Goal: Check status

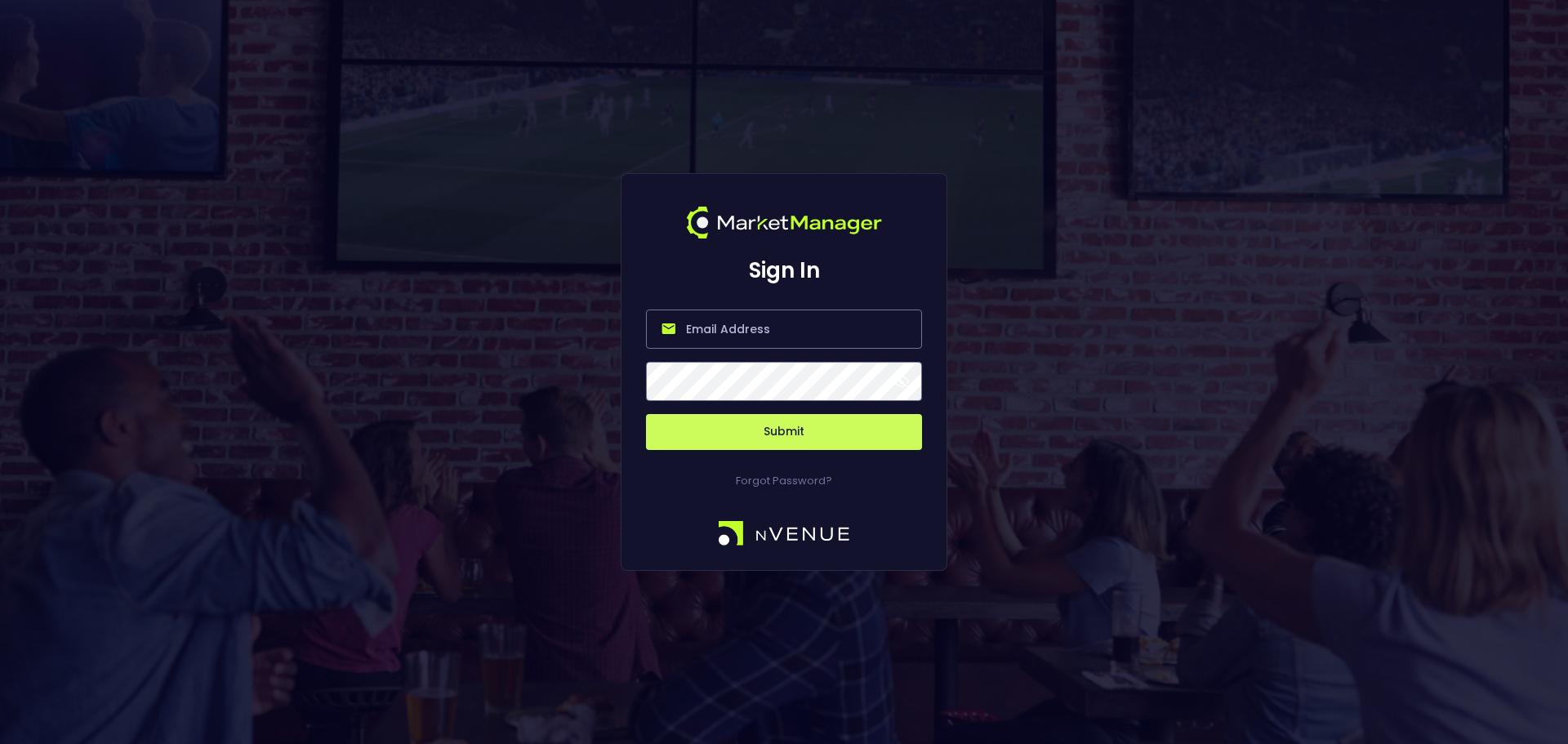
type input "[PERSON_NAME][EMAIL_ADDRESS][DOMAIN_NAME]"
click at [833, 423] on button "Submit" at bounding box center [784, 432] width 276 height 36
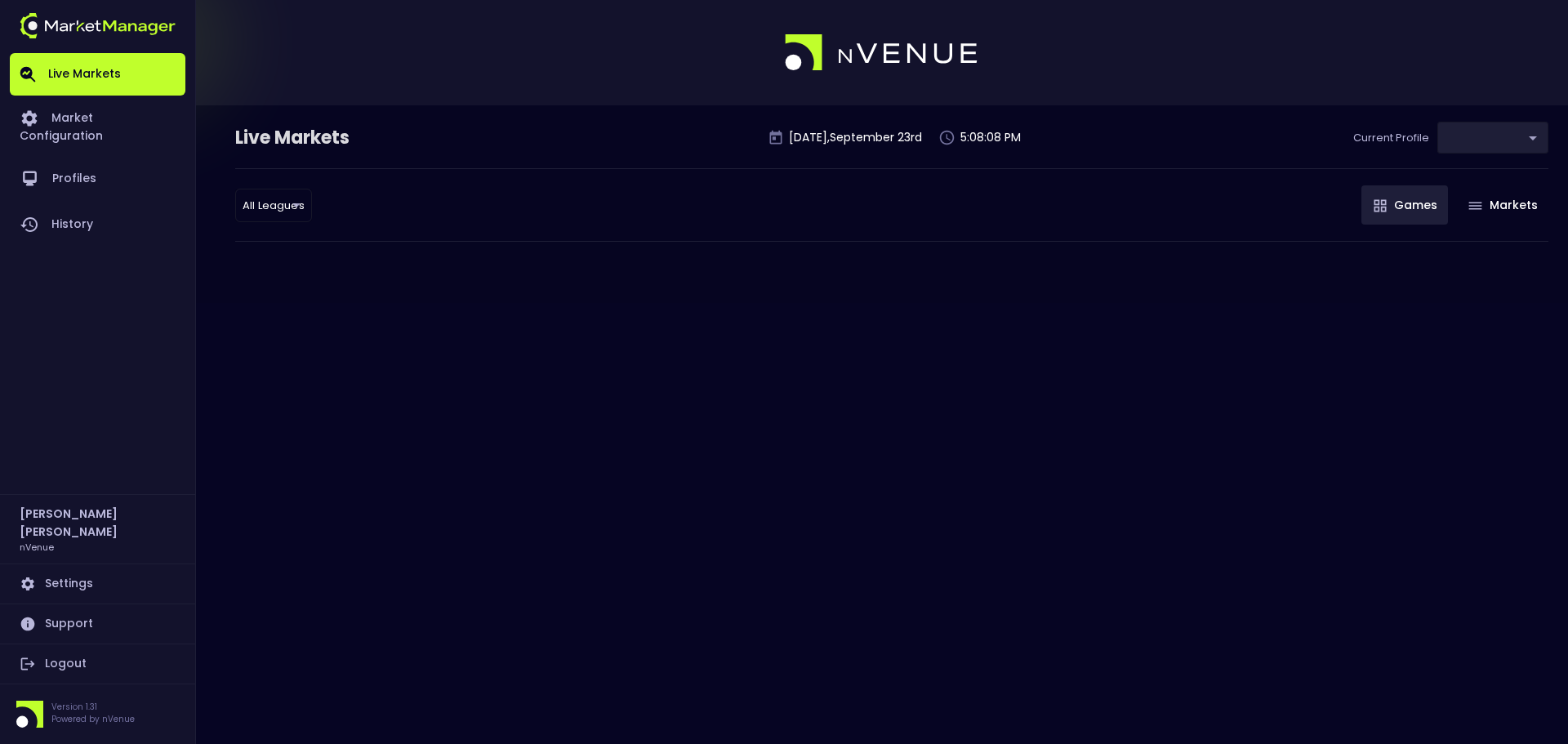
type input "0d810fa5-e353-4d9c-b11d-31f095cae871"
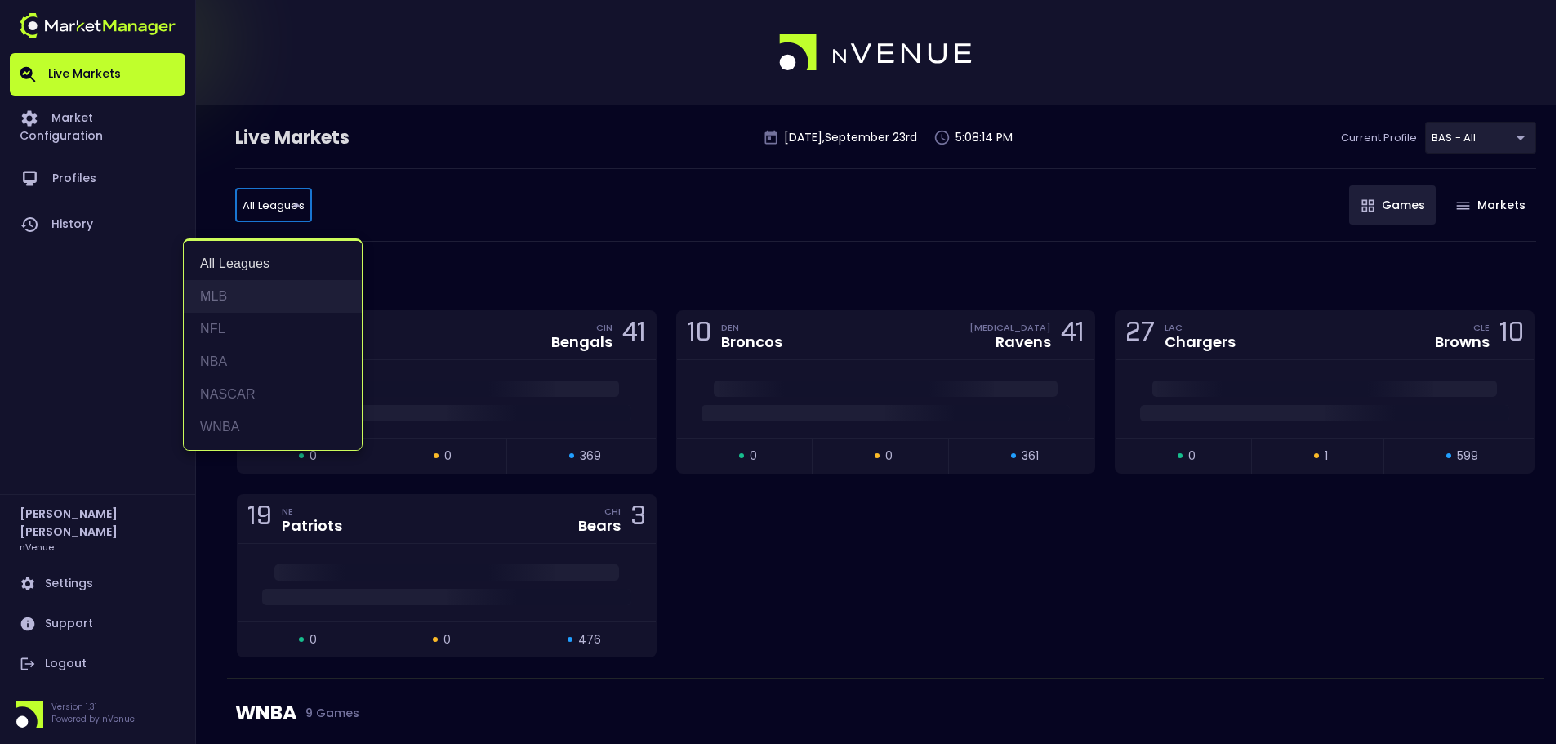
click at [260, 305] on li "MLB" at bounding box center [272, 296] width 178 height 33
type input "MLB"
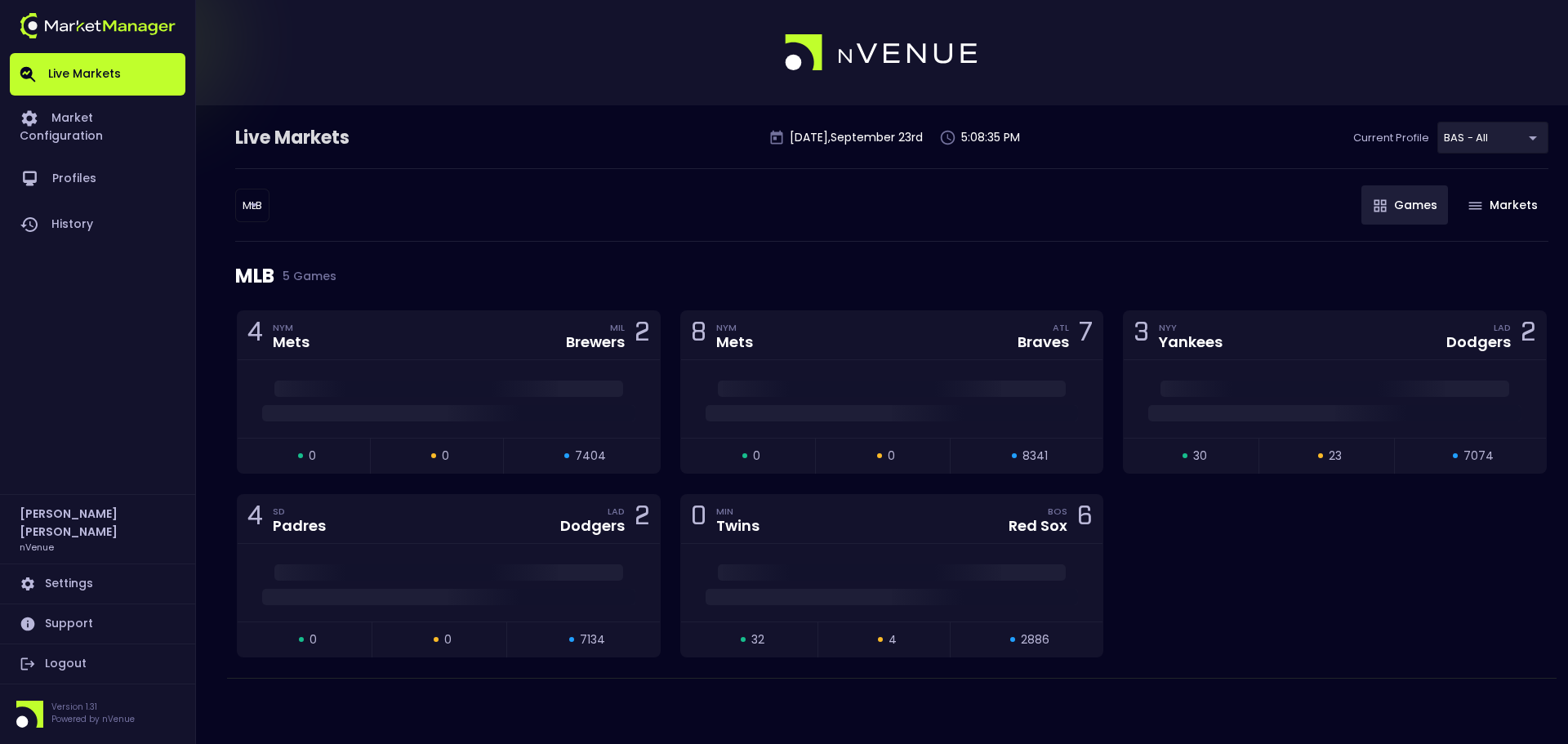
click at [1514, 157] on div "Live Markets [DATE] 5:08:35 PM Current Profile BAS - All 0d810fa5-e353-4d9c-b11…" at bounding box center [892, 145] width 1314 height 47
click at [1529, 137] on body "Live Markets Market Configuration Profiles History [PERSON_NAME] nVenue Setting…" at bounding box center [784, 372] width 1568 height 744
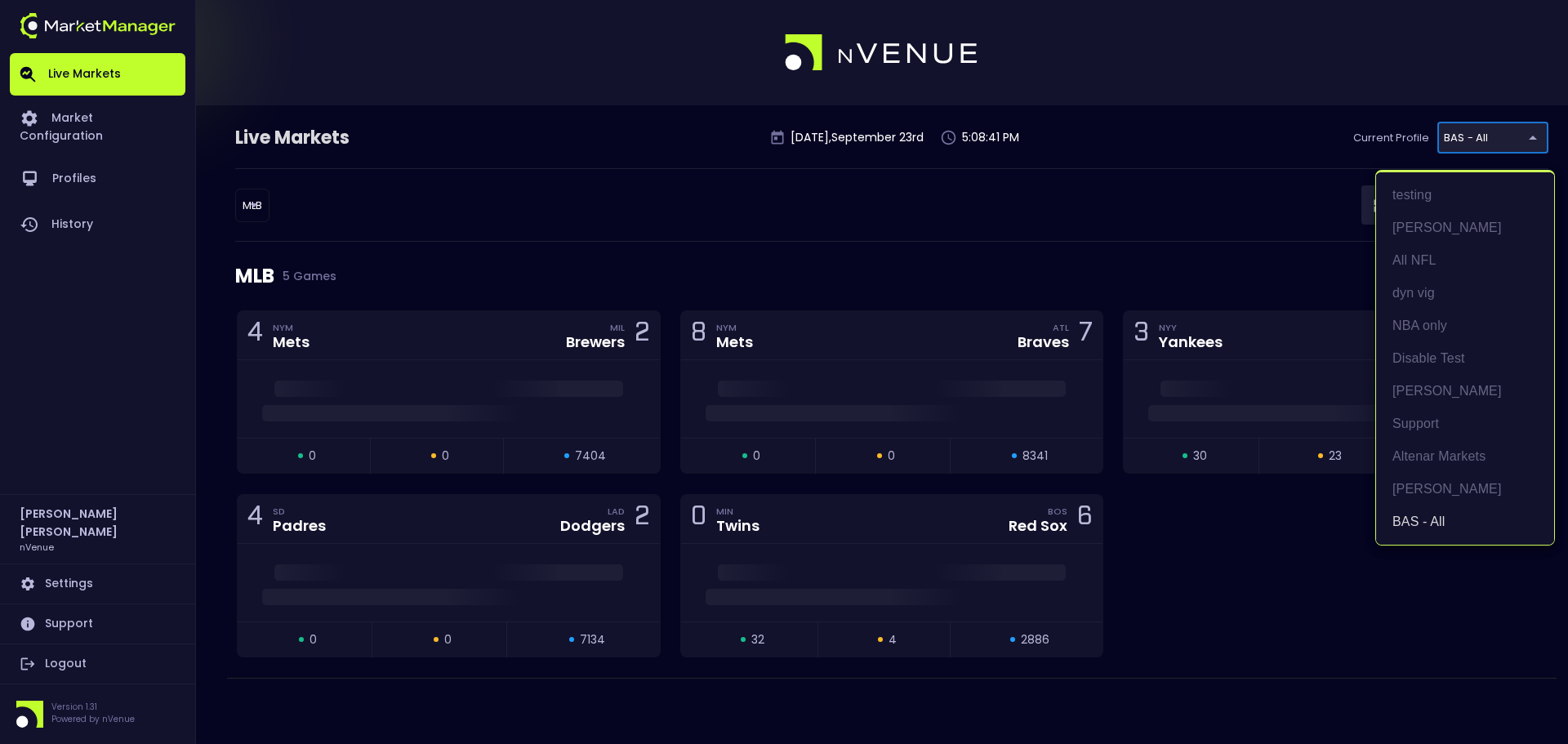
click at [1514, 608] on div at bounding box center [784, 372] width 1568 height 744
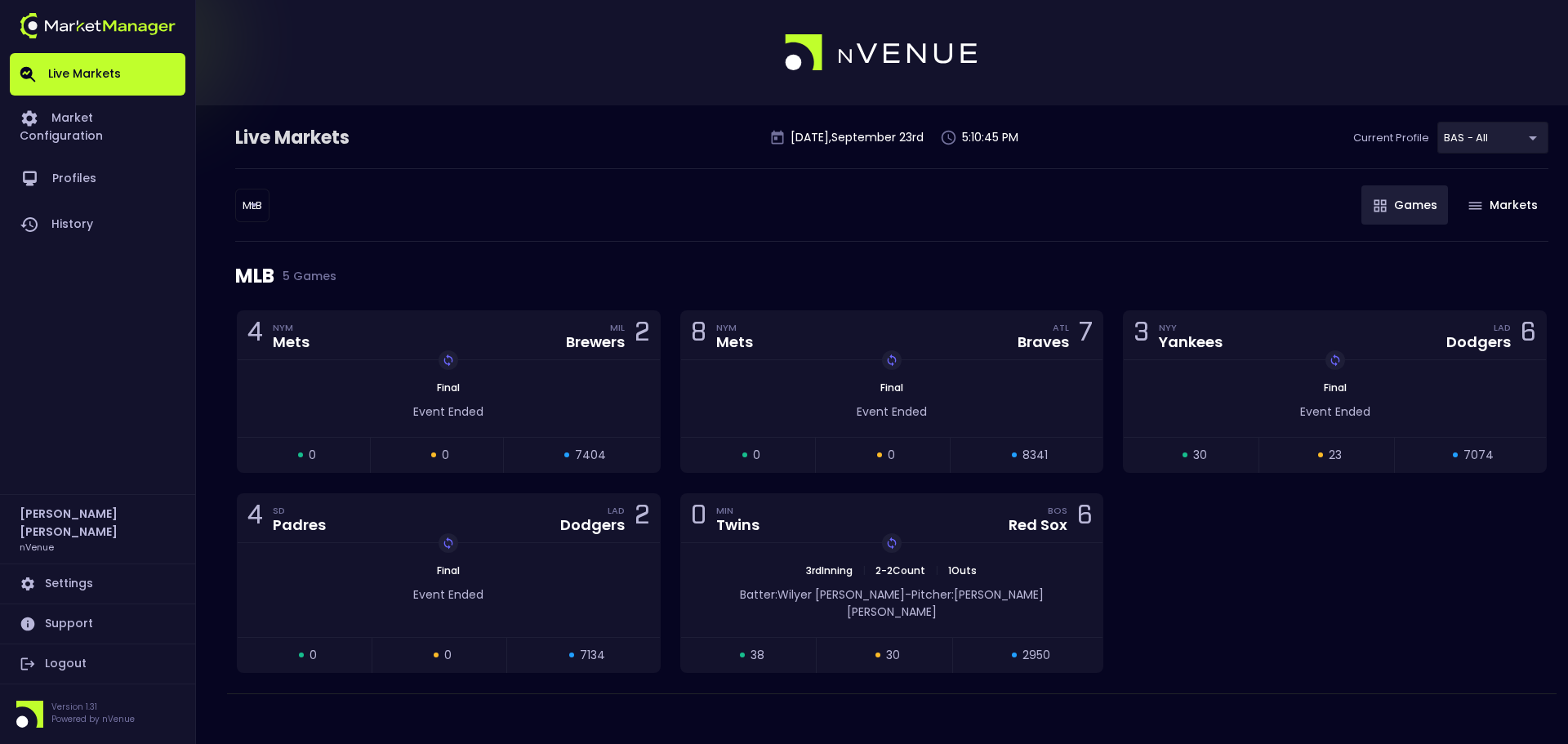
click at [1411, 594] on div "4 NYM Mets MIL Brewers 2 Replay Game Final Event Ended open 0 suspended 0 close…" at bounding box center [892, 501] width 1329 height 382
